Goal: Browse casually

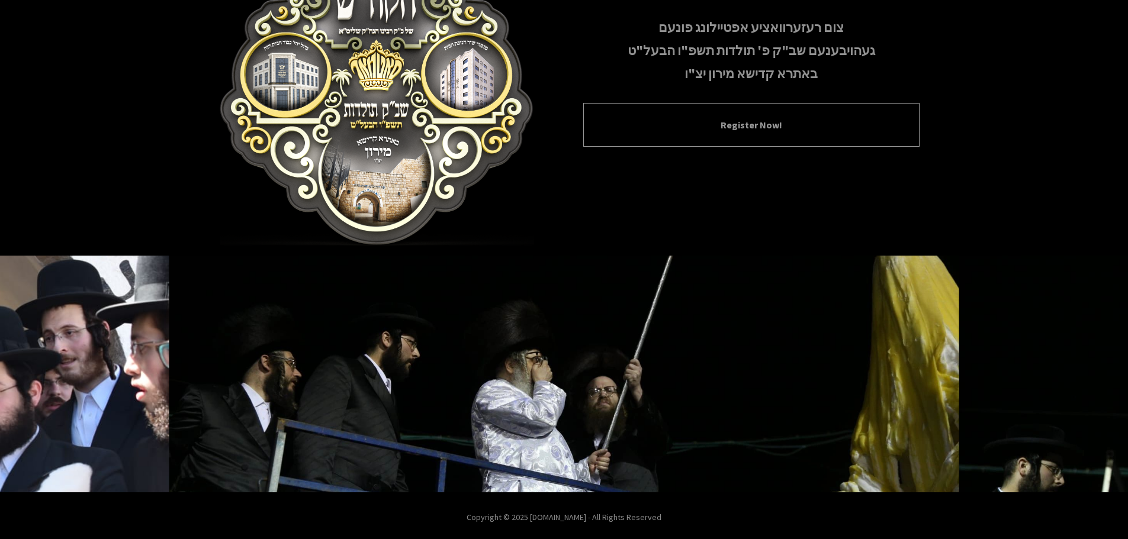
scroll to position [122, 0]
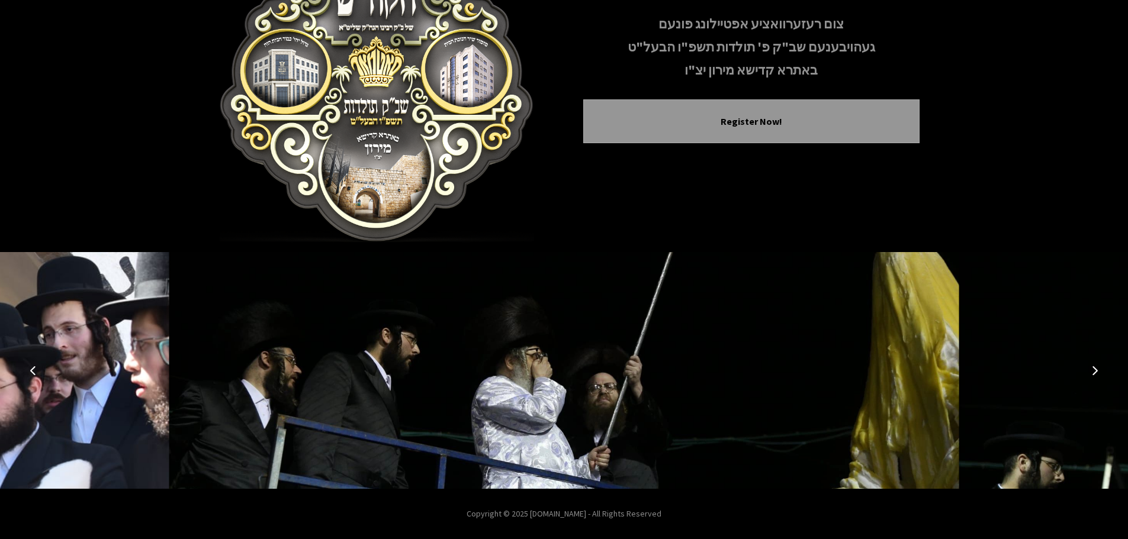
click at [36, 365] on button "Previous image" at bounding box center [33, 370] width 28 height 28
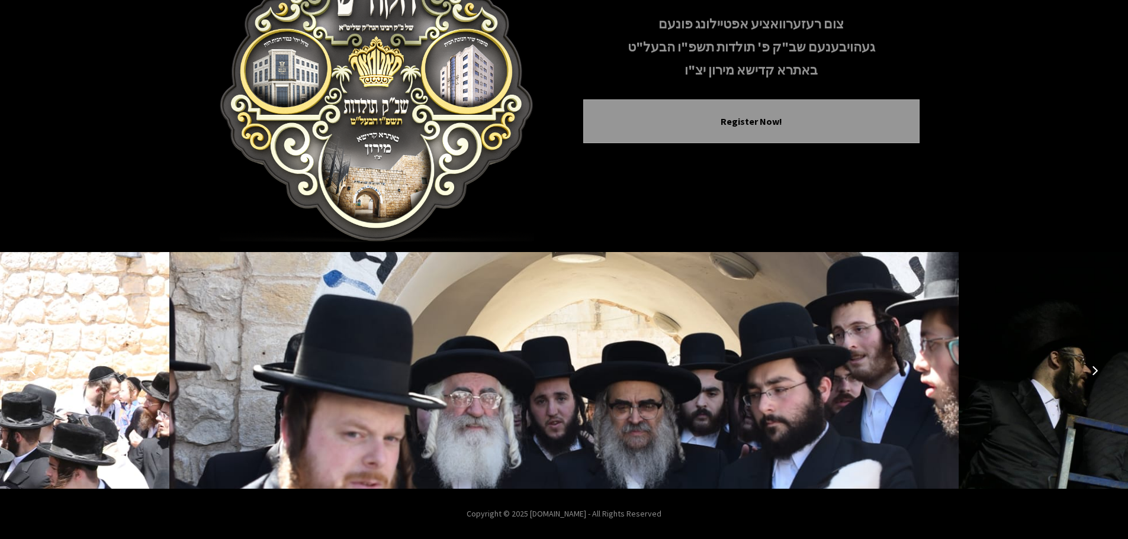
click at [36, 366] on icon "Previous image" at bounding box center [32, 370] width 9 height 9
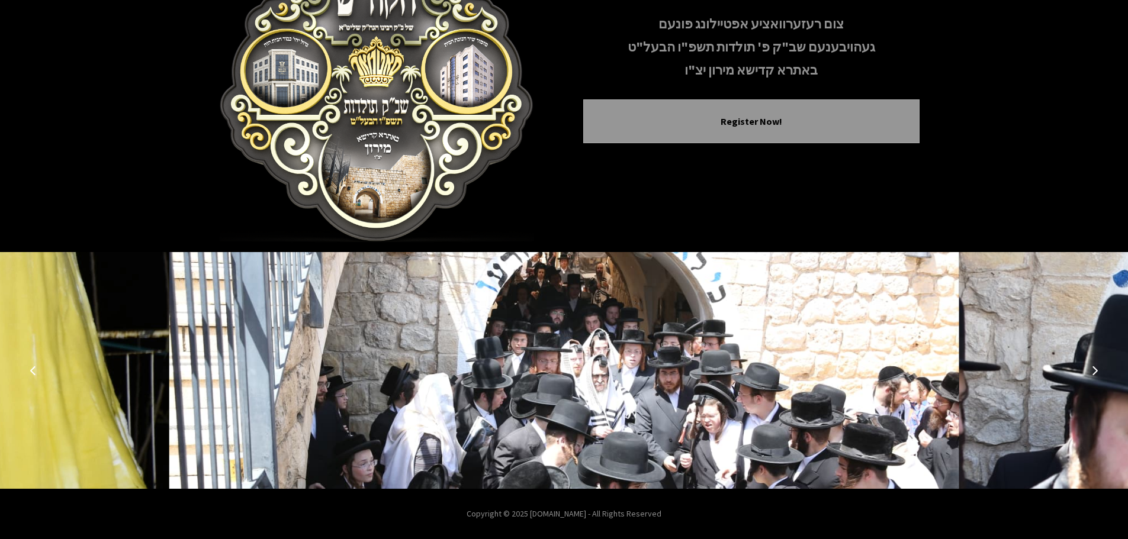
click at [36, 366] on icon "Previous image" at bounding box center [32, 370] width 9 height 9
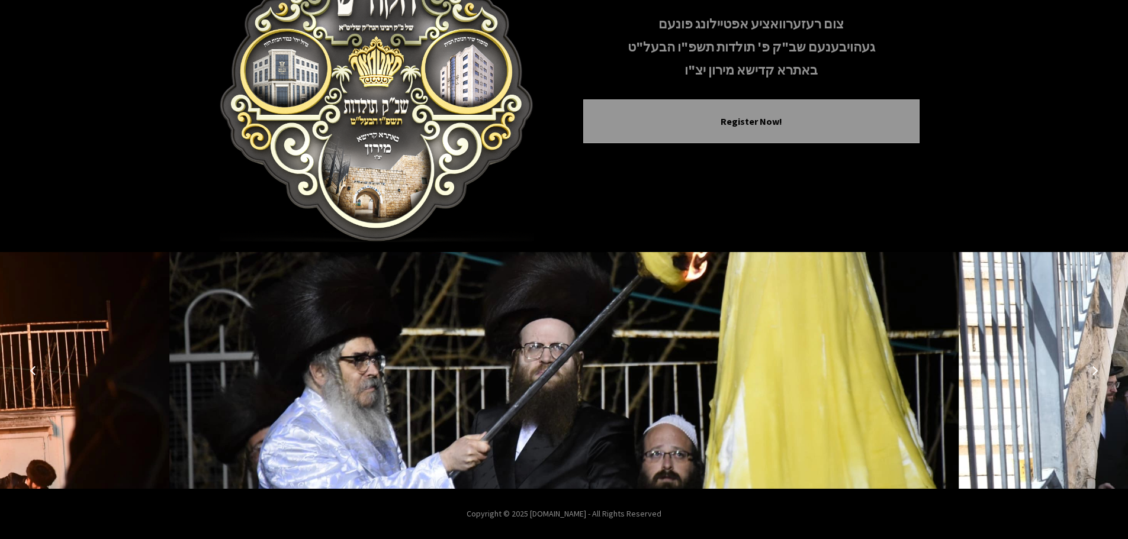
click at [36, 366] on icon "Previous image" at bounding box center [32, 370] width 9 height 9
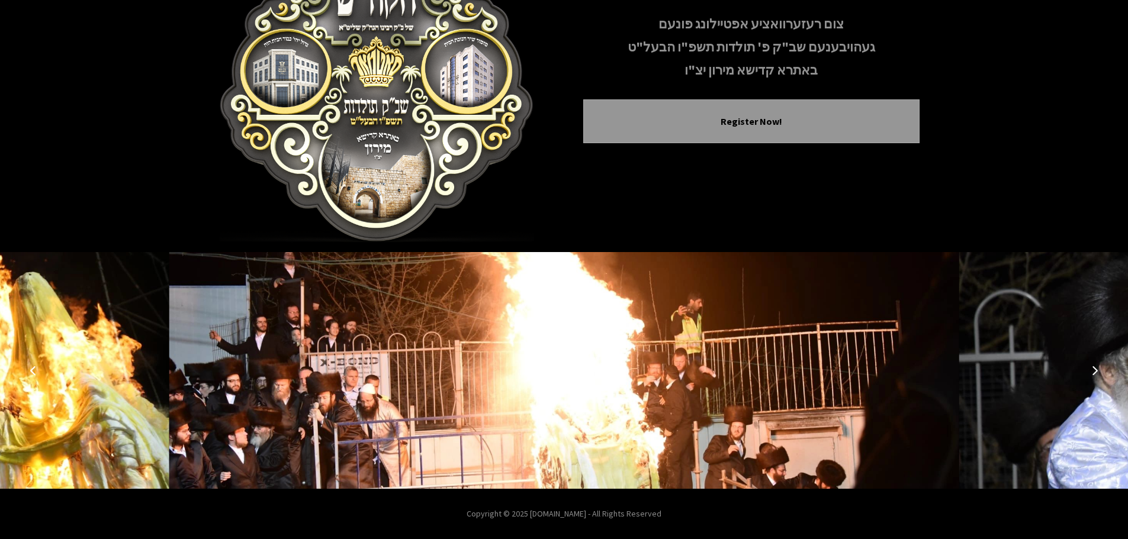
click at [36, 366] on icon "Previous image" at bounding box center [32, 370] width 9 height 9
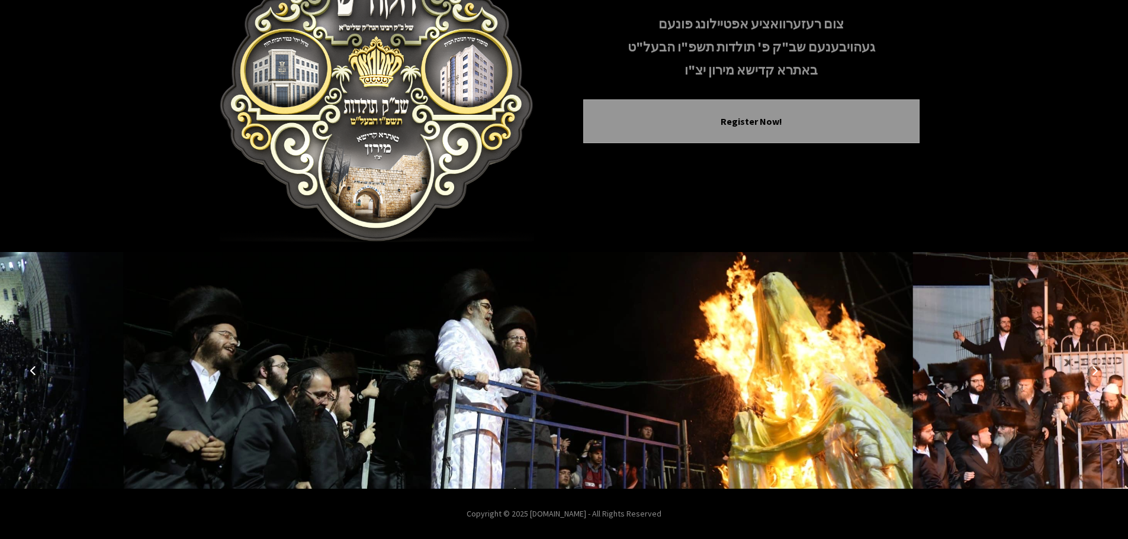
click at [36, 366] on icon "Previous image" at bounding box center [32, 370] width 9 height 9
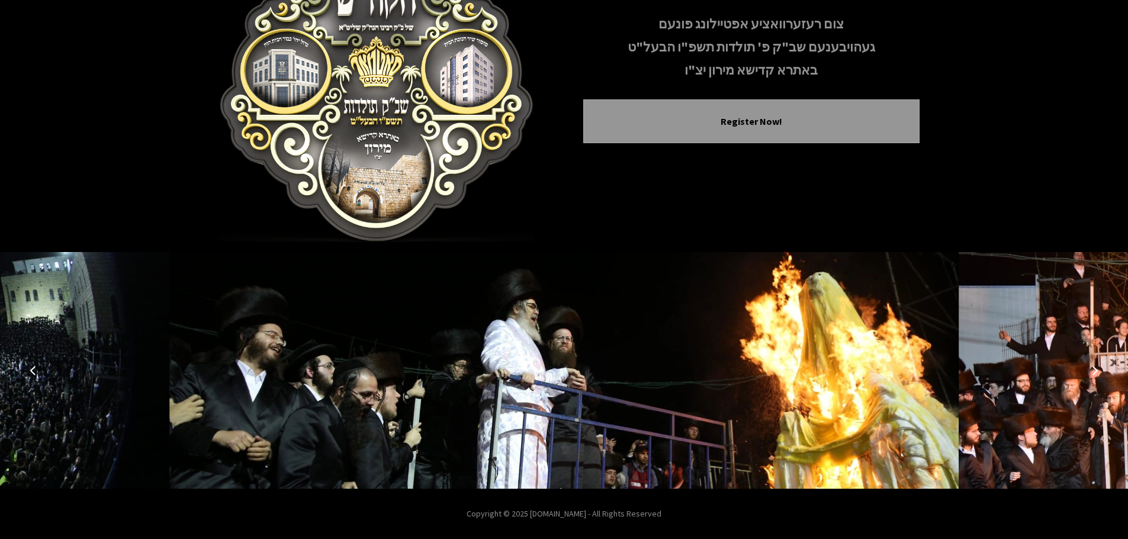
click at [35, 369] on icon "Previous image" at bounding box center [32, 370] width 9 height 9
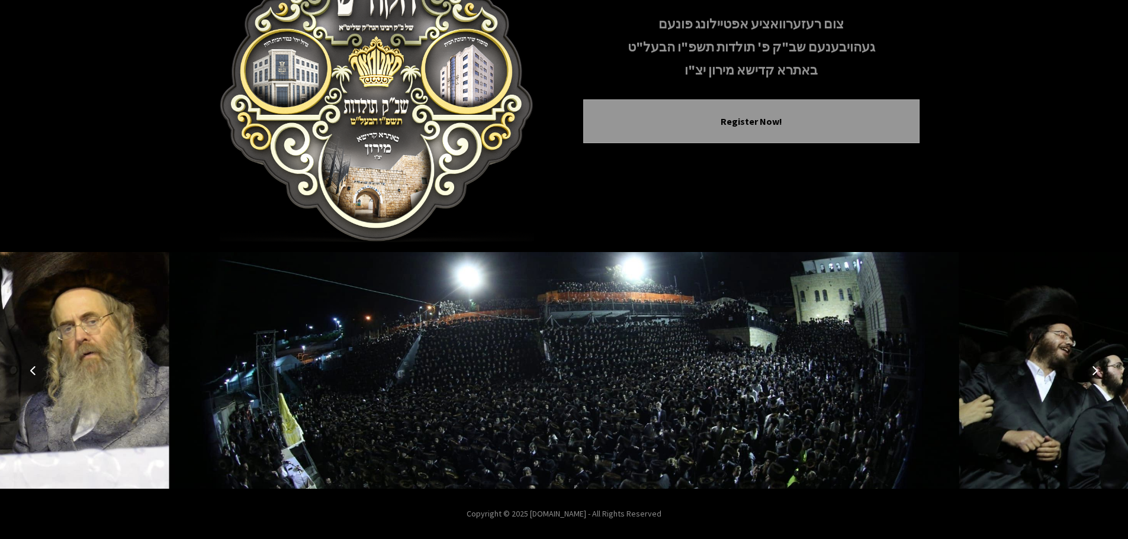
click at [35, 369] on icon "Previous image" at bounding box center [32, 370] width 9 height 9
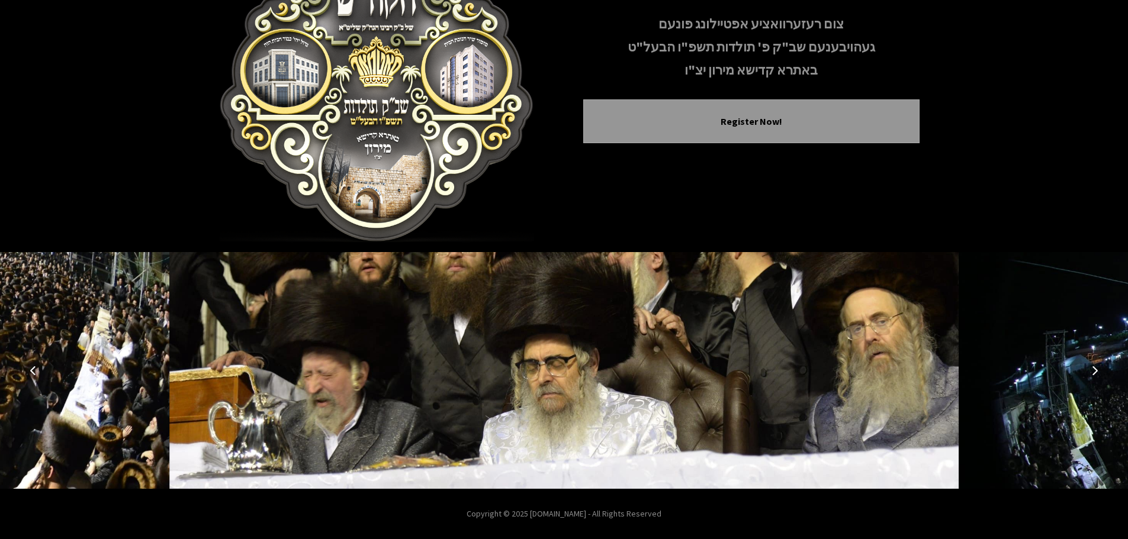
click at [35, 369] on icon "Previous image" at bounding box center [32, 370] width 9 height 9
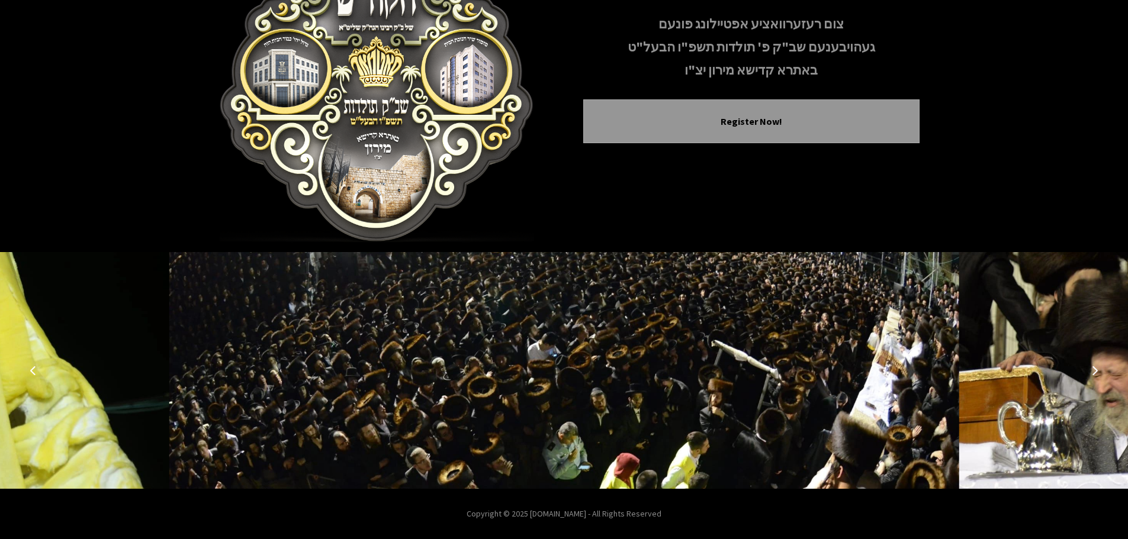
click at [35, 369] on icon "Previous image" at bounding box center [32, 370] width 9 height 9
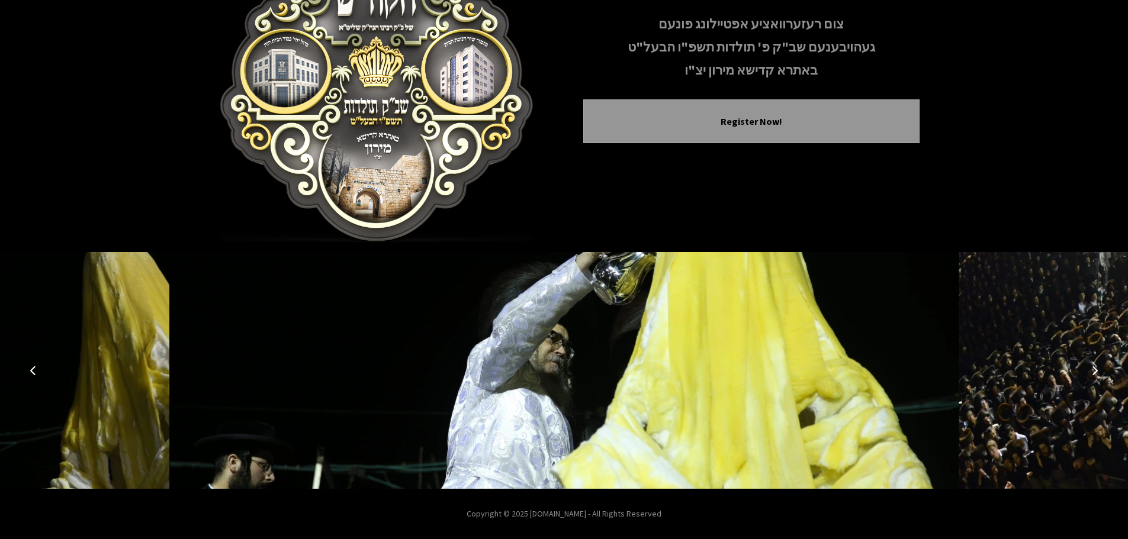
click at [35, 369] on icon "Previous image" at bounding box center [32, 370] width 9 height 9
